Goal: Connect with others: Connect with others

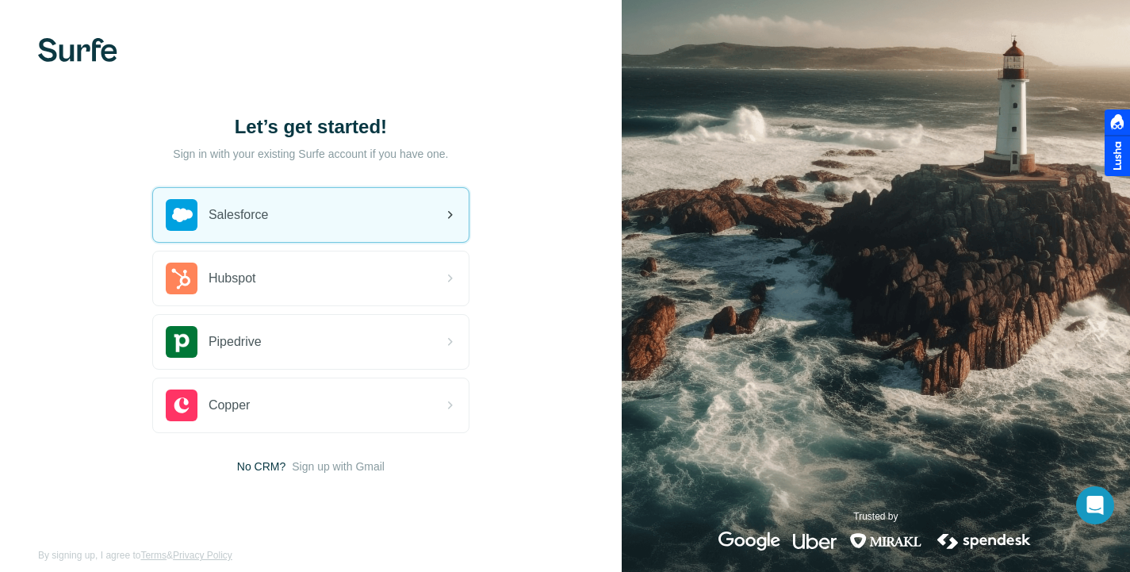
click at [297, 222] on div "Salesforce" at bounding box center [311, 215] width 316 height 54
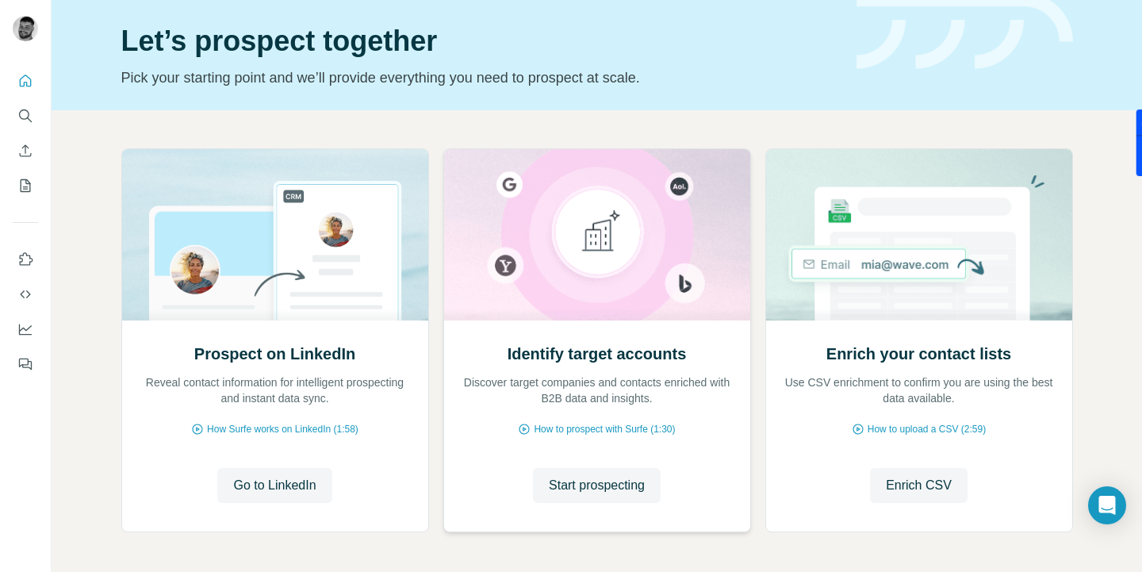
scroll to position [110, 0]
